Goal: Ask a question

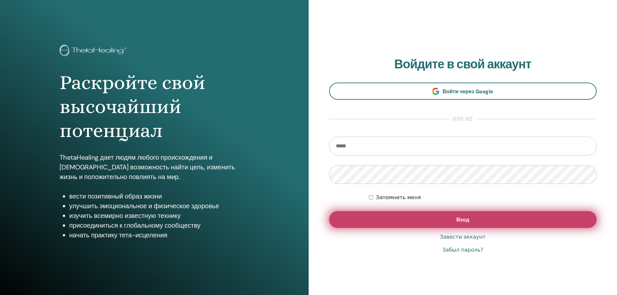
type input "**********"
click at [465, 217] on span "Вход" at bounding box center [462, 219] width 13 height 7
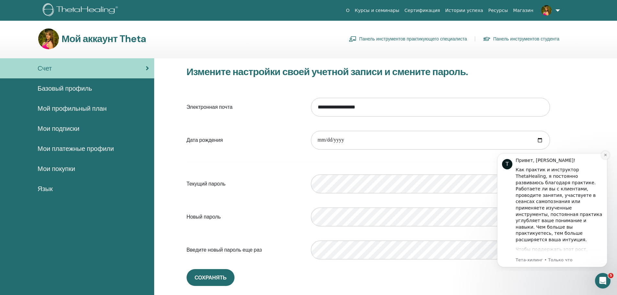
click at [605, 155] on icon "Отклонить уведомление" at bounding box center [605, 155] width 2 height 2
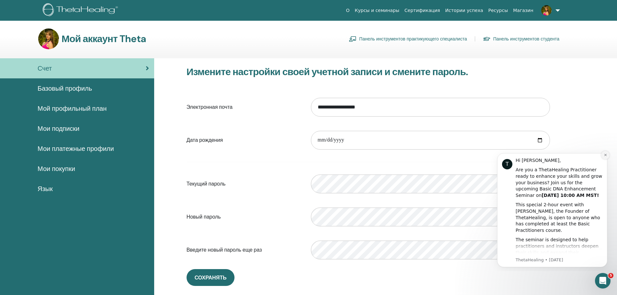
click at [605, 154] on icon "Dismiss notification" at bounding box center [605, 155] width 4 height 4
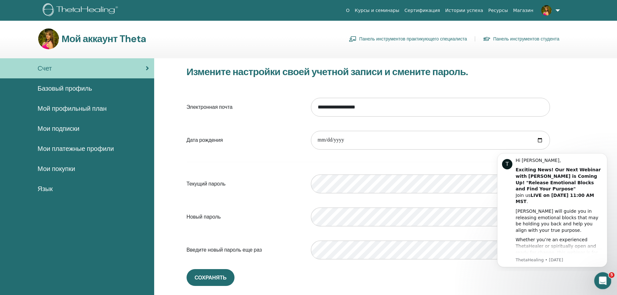
click at [602, 280] on icon "Открыть офис сообщений Домофон" at bounding box center [601, 280] width 11 height 11
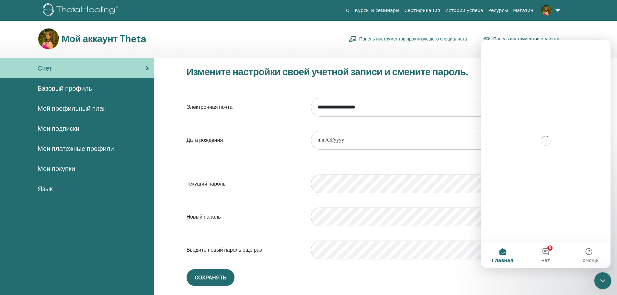
click at [602, 280] on icon "Закрыть службу сообщений Intercom" at bounding box center [602, 280] width 8 height 8
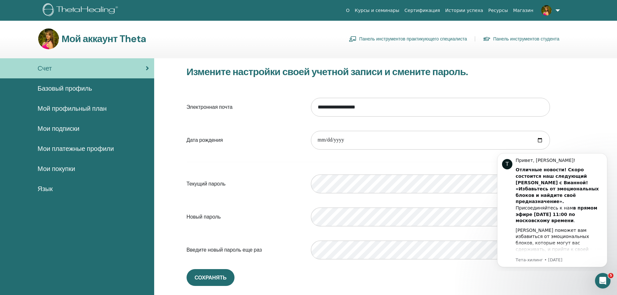
click at [493, 287] on div "**********" at bounding box center [368, 175] width 388 height 235
click at [506, 164] on font "Т" at bounding box center [506, 164] width 3 height 6
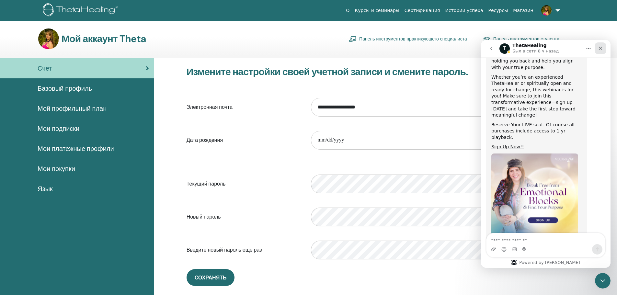
scroll to position [152, 0]
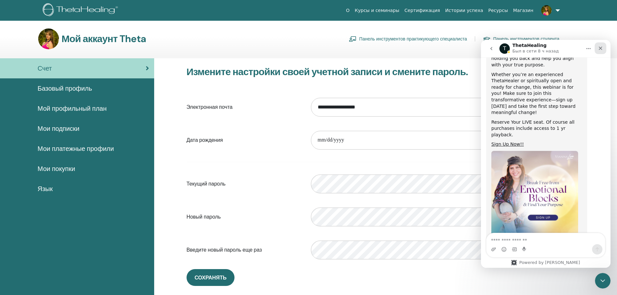
click at [602, 46] on icon "Закрыть" at bounding box center [600, 48] width 5 height 5
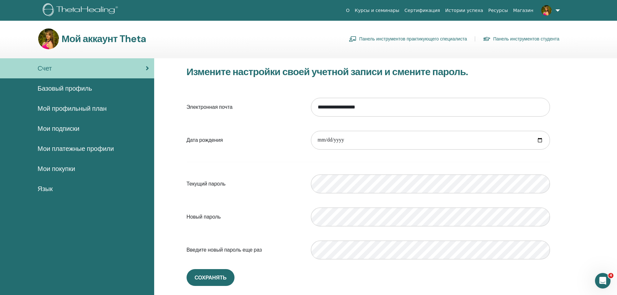
click at [60, 88] on font "Базовый профиль" at bounding box center [65, 88] width 54 height 8
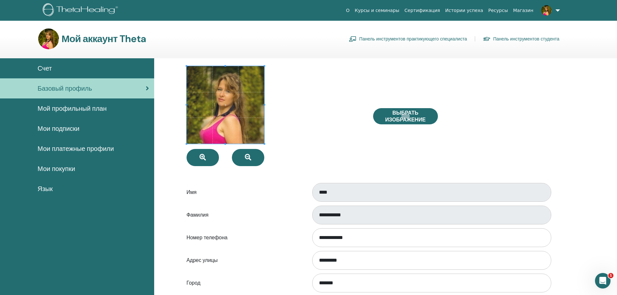
click at [64, 165] on font "Мои покупки" at bounding box center [57, 168] width 38 height 8
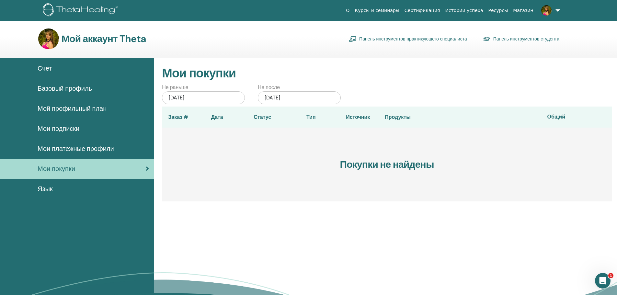
click at [44, 70] on font "Счет" at bounding box center [45, 68] width 14 height 8
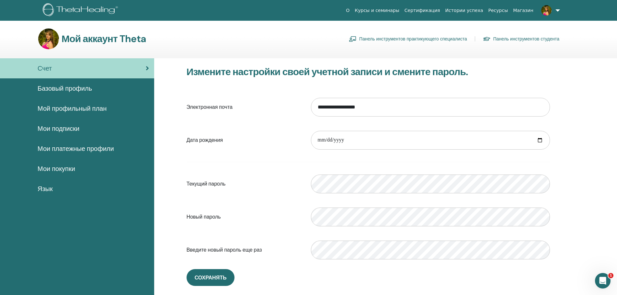
click at [65, 109] on font "Мой профильный план" at bounding box center [72, 108] width 69 height 8
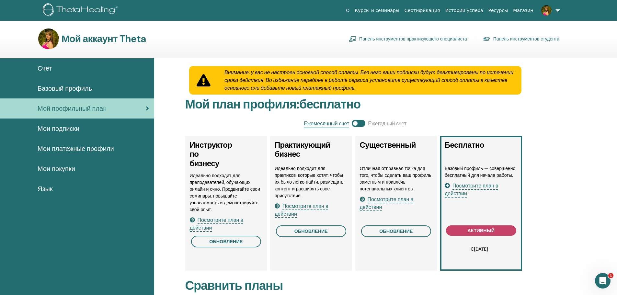
click at [558, 8] on link at bounding box center [549, 10] width 27 height 21
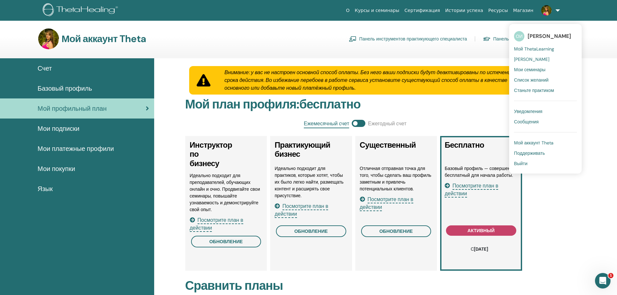
click at [529, 152] on font "Поддерживать" at bounding box center [529, 153] width 31 height 6
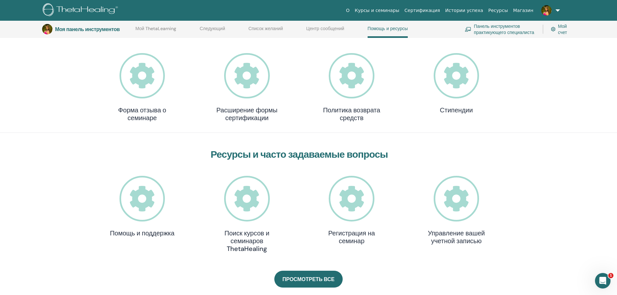
scroll to position [114, 0]
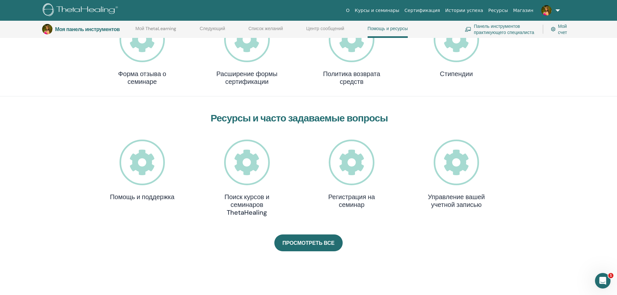
click at [467, 170] on icon at bounding box center [456, 163] width 46 height 46
click at [350, 167] on icon at bounding box center [352, 163] width 46 height 46
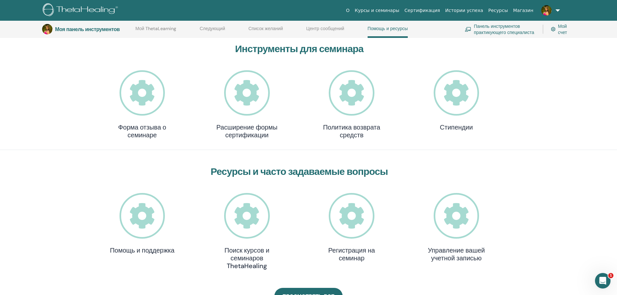
scroll to position [50, 0]
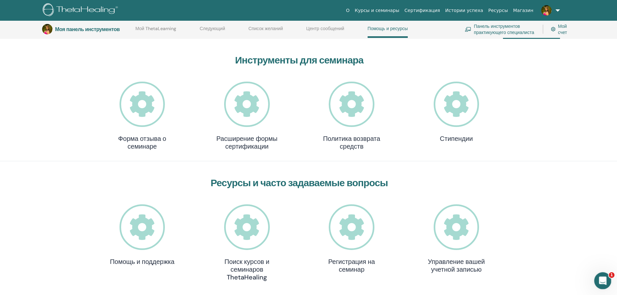
click at [597, 280] on icon "Открыть офис сообщений Домофон" at bounding box center [601, 280] width 11 height 11
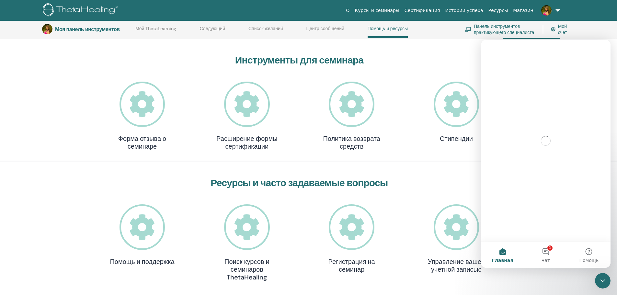
scroll to position [0, 0]
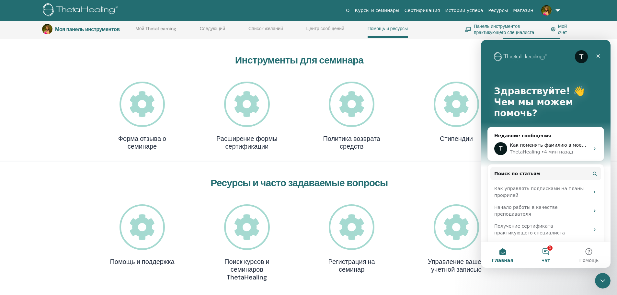
click at [551, 247] on button "1 Чат" at bounding box center [545, 255] width 43 height 26
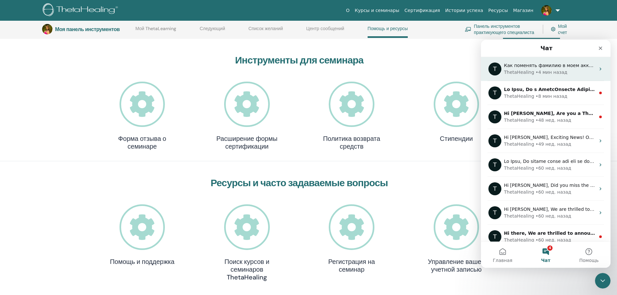
click at [539, 74] on div "• 4 мин назад" at bounding box center [551, 72] width 32 height 7
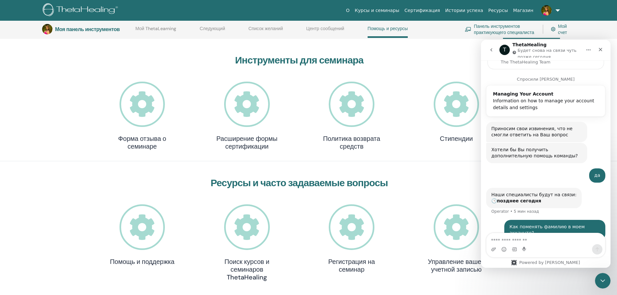
scroll to position [92, 0]
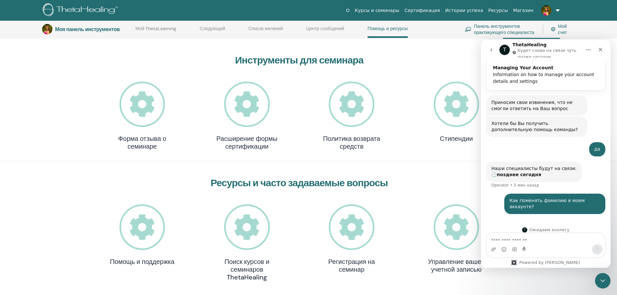
click at [491, 51] on icon "go back" at bounding box center [491, 49] width 5 height 5
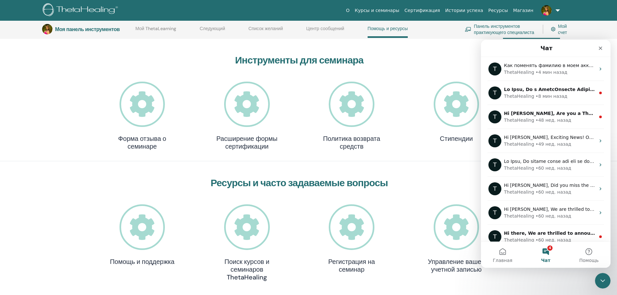
scroll to position [0, 0]
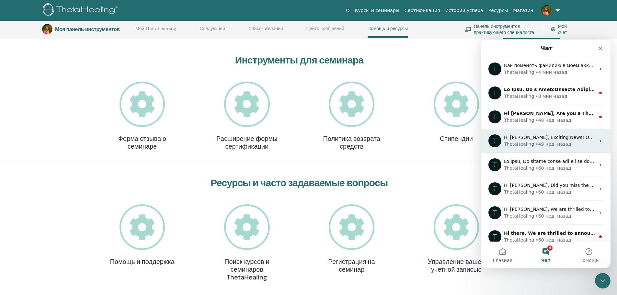
click at [559, 143] on div "• 49 нед. назад" at bounding box center [553, 144] width 36 height 7
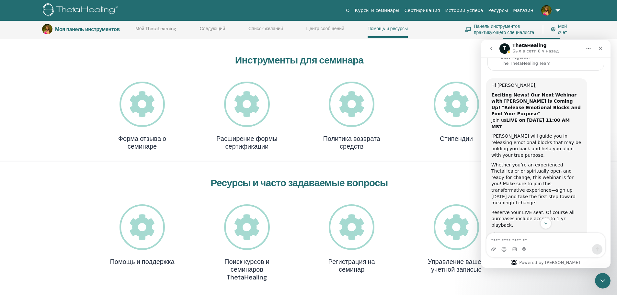
scroll to position [23, 0]
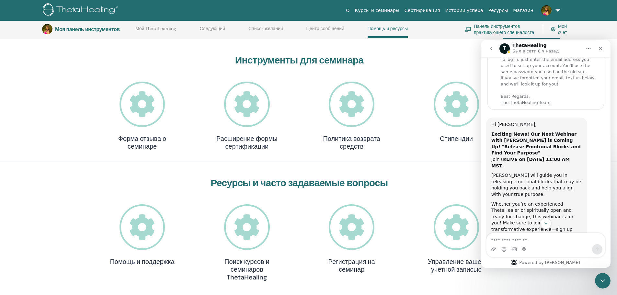
click at [490, 49] on icon "go back" at bounding box center [491, 48] width 5 height 5
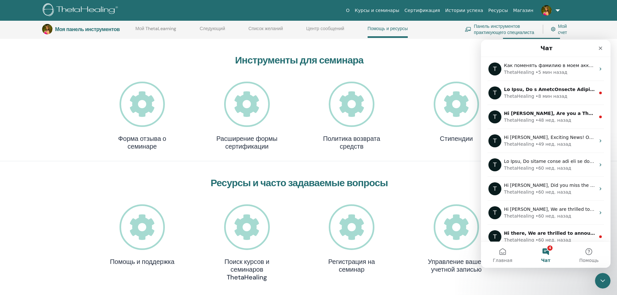
click at [603, 25] on section "Моя панель инструментов Мой ThetaLearning Следующий Список желаний Центр сообще…" at bounding box center [308, 29] width 617 height 17
click at [444, 29] on div "Моя панель инструментов Мой ThetaLearning Следующий Список желаний Центр сообще…" at bounding box center [313, 29] width 542 height 17
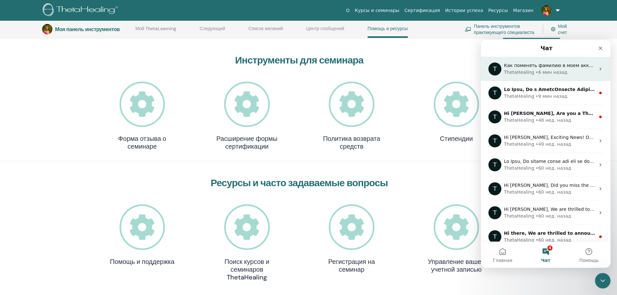
click at [561, 69] on div "Как поменять фамилию в моем аккаунте?" at bounding box center [549, 65] width 91 height 7
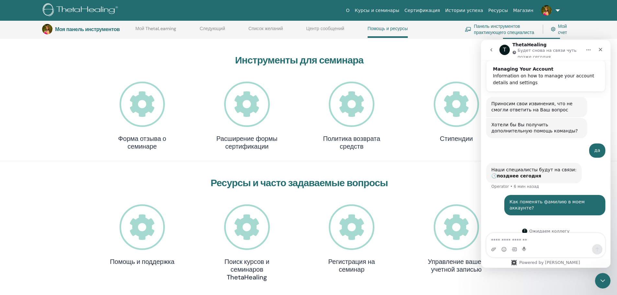
scroll to position [92, 0]
click at [536, 242] on textarea "Ваше сообщение..." at bounding box center [545, 238] width 118 height 11
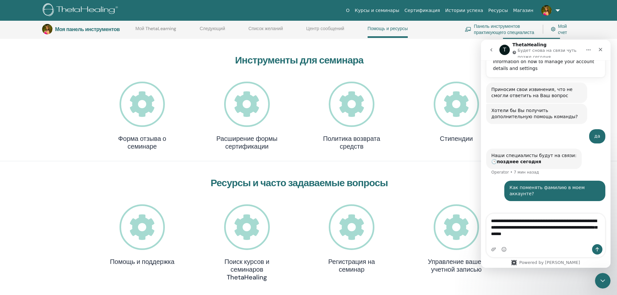
scroll to position [112, 0]
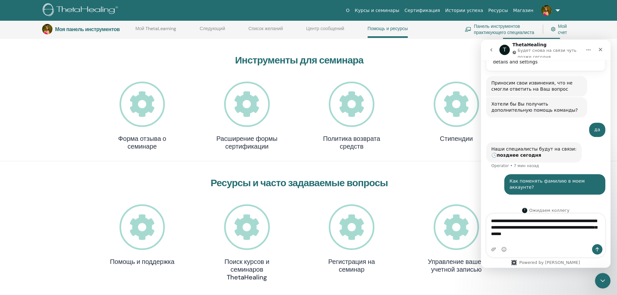
click at [497, 220] on textarea "**********" at bounding box center [545, 229] width 118 height 30
click at [502, 223] on textarea "**********" at bounding box center [545, 229] width 118 height 30
drag, startPoint x: 515, startPoint y: 241, endPoint x: 488, endPoint y: 217, distance: 36.2
click at [488, 217] on textarea "**********" at bounding box center [545, 229] width 118 height 30
click at [524, 237] on textarea "**********" at bounding box center [545, 229] width 118 height 30
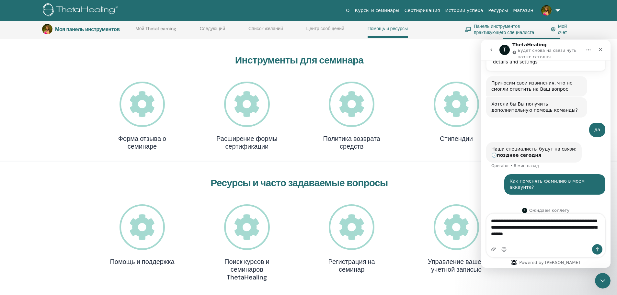
type textarea "**********"
click at [599, 251] on icon "Отправить сообщение…" at bounding box center [596, 249] width 5 height 5
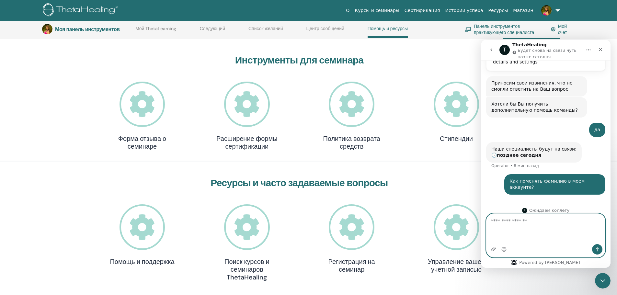
scroll to position [126, 0]
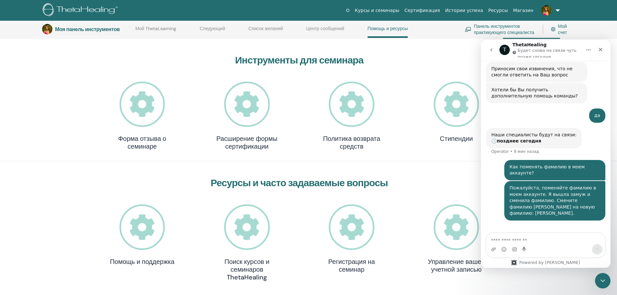
click at [90, 170] on div "Инструменты для семинара Форма отзыва о семинаре Расширение формы сертификации …" at bounding box center [308, 236] width 617 height 365
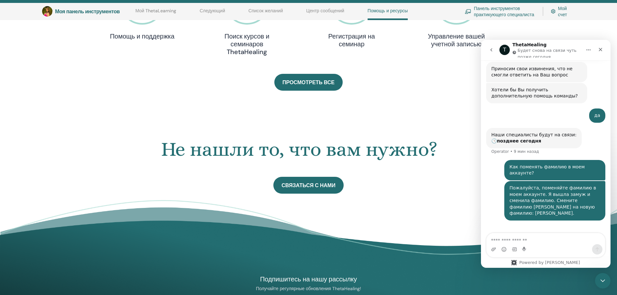
scroll to position [276, 0]
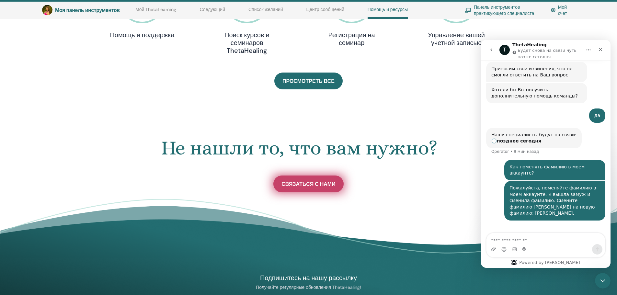
click at [328, 178] on link "Связаться с нами" at bounding box center [308, 183] width 70 height 17
